Goal: Task Accomplishment & Management: Complete application form

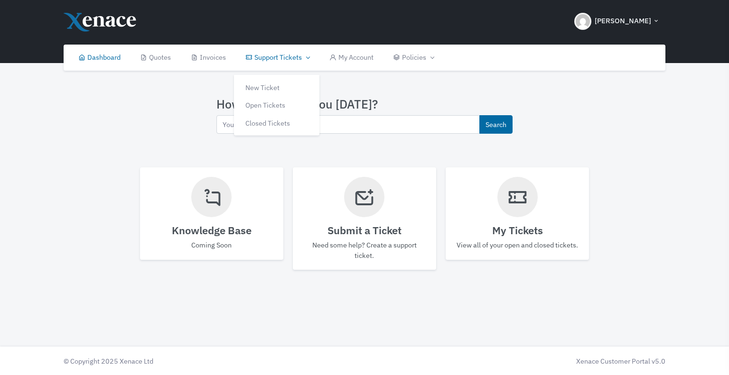
click at [283, 62] on link "Support Tickets" at bounding box center [276, 58] width 83 height 26
click at [272, 118] on link "Closed Tickets" at bounding box center [276, 119] width 85 height 18
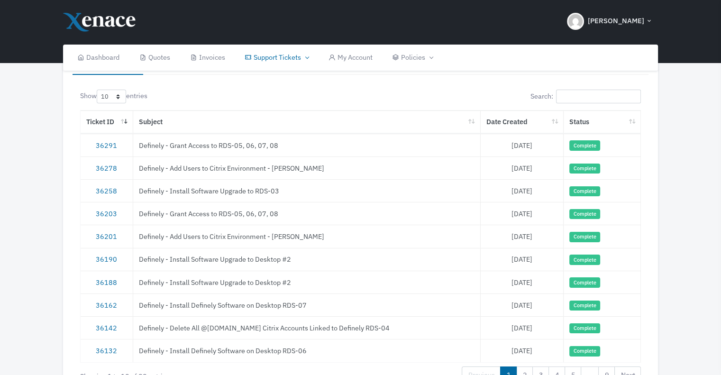
scroll to position [69, 0]
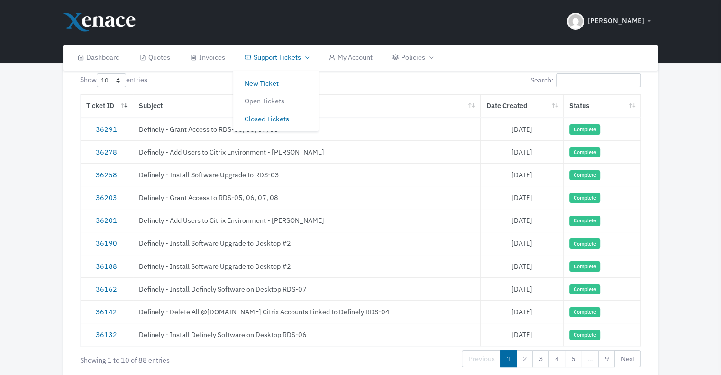
click at [271, 82] on link "New Ticket" at bounding box center [275, 83] width 85 height 18
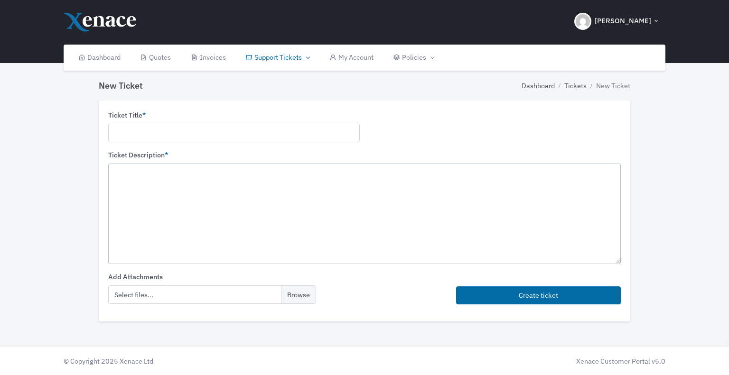
click at [259, 180] on textarea at bounding box center [364, 214] width 512 height 100
paste textarea "https://definely.sharepoint.com/:u:/g/ES5Ifahiir9GunOVFQwJT6UBBr6hbtyIqrWvsYTZu…"
type textarea "https://definely.sharepoint.com/:u:/g/ES5Ifahiir9GunOVFQwJT6UBBr6hbtyIqrWvsYTZu…"
click at [221, 134] on input "text" at bounding box center [233, 133] width 251 height 18
paste input "Definely - Install Software Upgrade to Desktop #2"
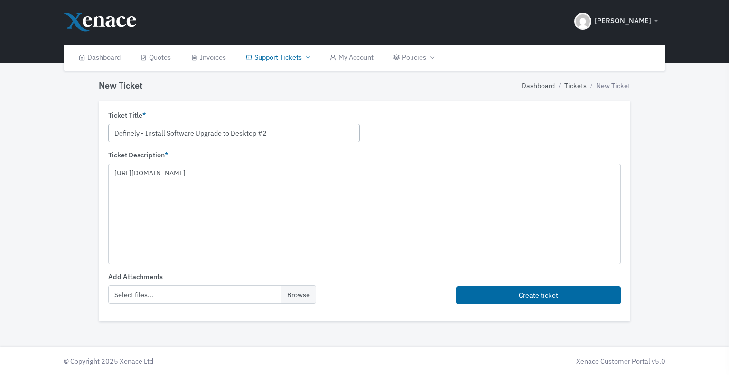
type input "Definely - Install Software Upgrade to Desktop #2"
click at [134, 172] on textarea "https://definely.sharepoint.com/:u:/g/ES5Ifahiir9GunOVFQwJT6UBBr6hbtyIqrWvsYTZu…" at bounding box center [364, 214] width 512 height 100
paste textarea "On Desktop #2, please uninstall Definely and reinstall Definely by downloading …"
click at [291, 180] on textarea "On Desktop #2, please uninstall Definely and reinstall Definely by downloading …" at bounding box center [364, 214] width 512 height 100
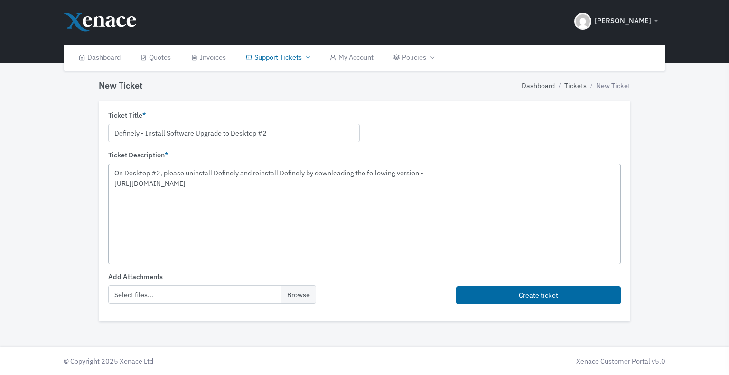
click at [291, 180] on textarea "On Desktop #2, please uninstall Definely and reinstall Definely by downloading …" at bounding box center [364, 214] width 512 height 100
type textarea "On Desktop #2, please uninstall Definely and reinstall Definely by downloading …"
click at [375, 231] on textarea "On Desktop #2, please uninstall Definely and reinstall Definely by downloading …" at bounding box center [364, 214] width 512 height 100
click at [94, 228] on div "Ticket Title * Definely - Install Software Upgrade to Desktop #2 Ticket Descrip…" at bounding box center [364, 216] width 541 height 231
click at [499, 293] on button "Create ticket" at bounding box center [538, 295] width 165 height 18
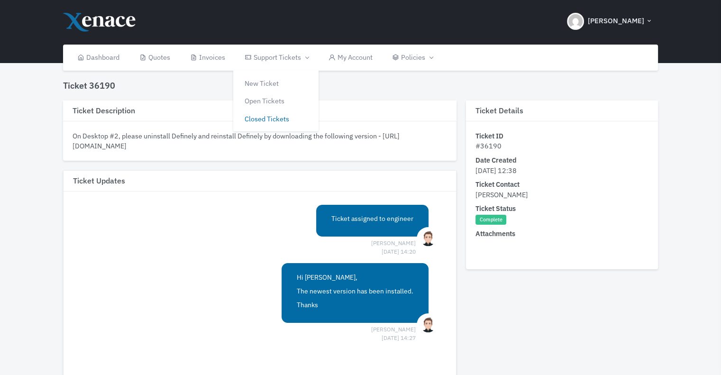
click at [266, 118] on link "Closed Tickets" at bounding box center [275, 119] width 85 height 18
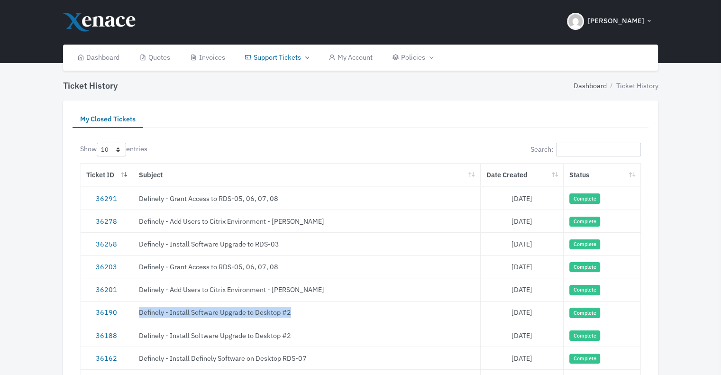
drag, startPoint x: 292, startPoint y: 311, endPoint x: 135, endPoint y: 310, distance: 157.5
click at [135, 310] on td "Definely - Install Software Upgrade to Desktop #2" at bounding box center [307, 312] width 348 height 23
copy td "Definely - Install Software Upgrade to Desktop #2"
click at [106, 313] on link "36190" at bounding box center [106, 312] width 21 height 9
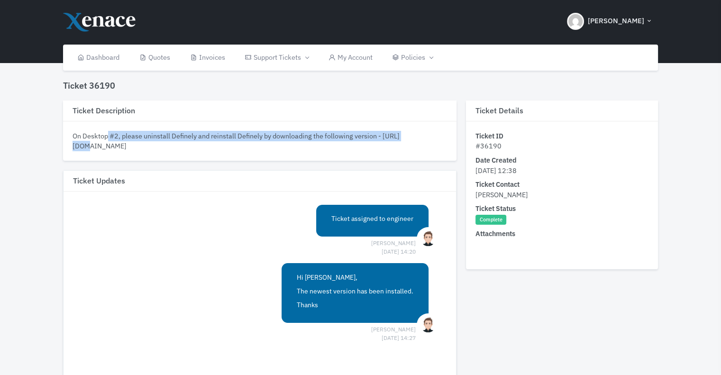
drag, startPoint x: 73, startPoint y: 135, endPoint x: 385, endPoint y: 138, distance: 312.6
click at [385, 138] on div "On Desktop #2, please uninstall Definely and reinstall Definely by downloading …" at bounding box center [260, 141] width 375 height 20
copy div "On Desktop #2, please uninstall Definely and reinstall Definely by downloading …"
